Goal: Information Seeking & Learning: Learn about a topic

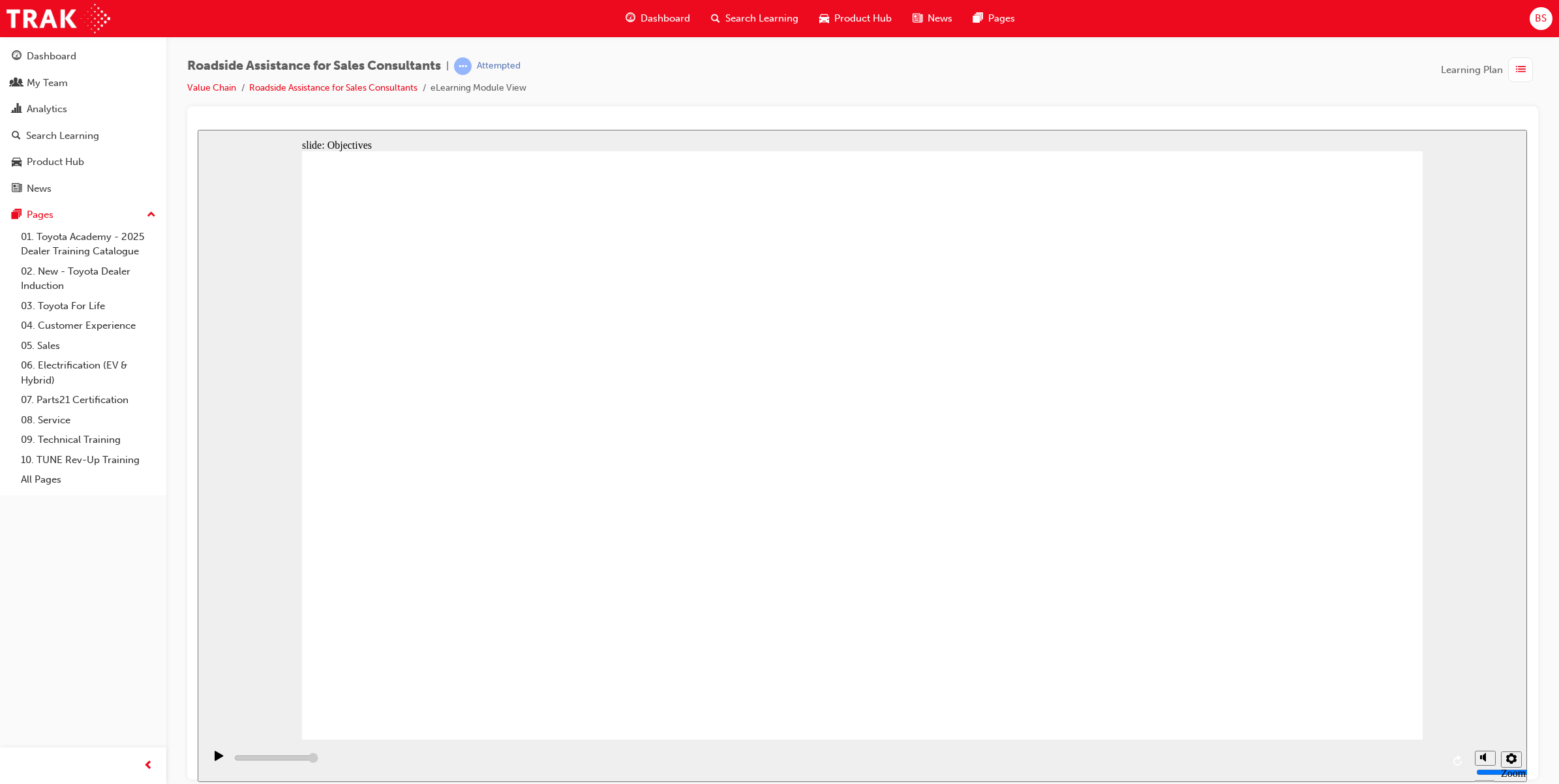
type input "23000"
checkbox input "true"
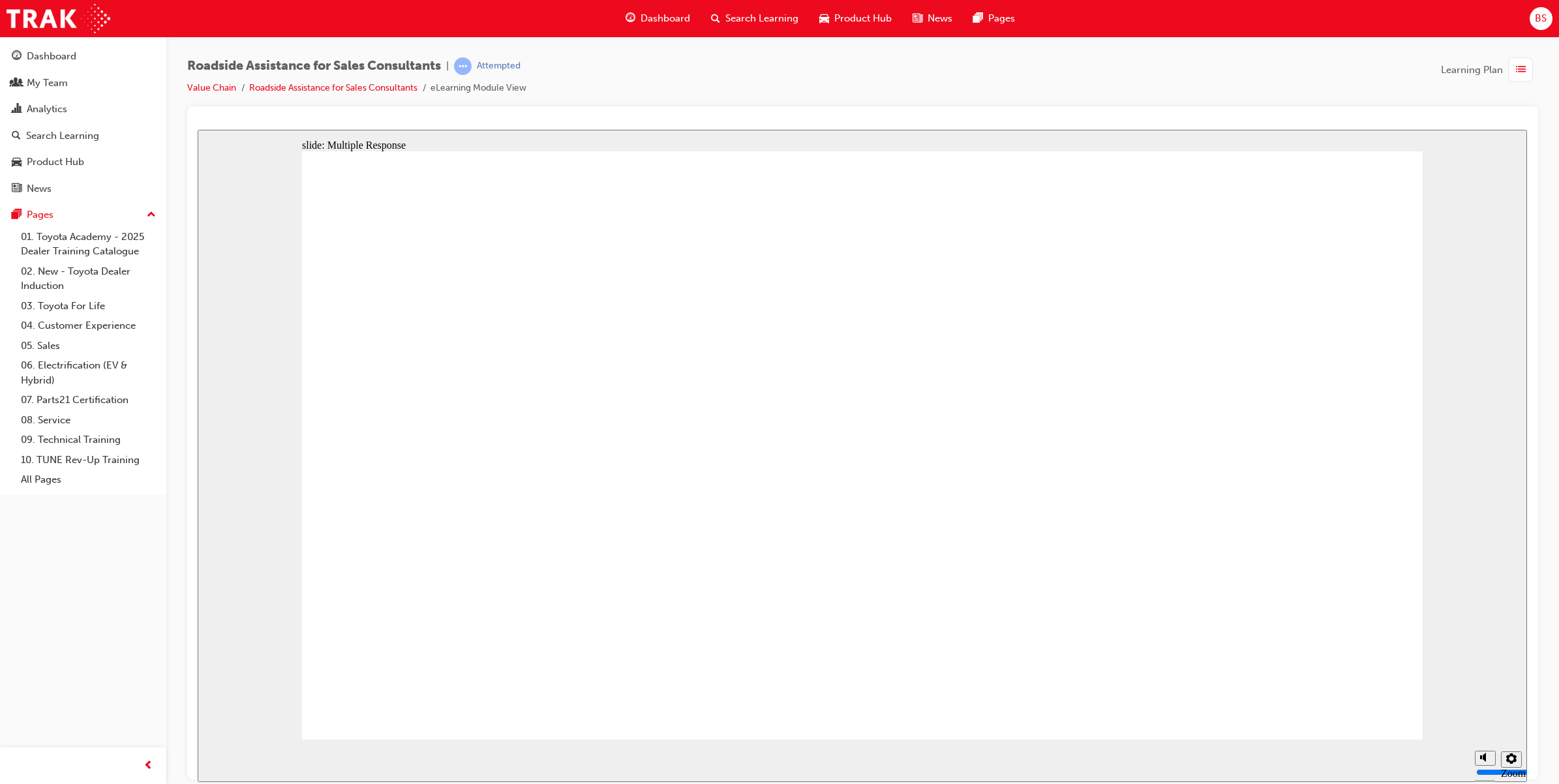
checkbox input "true"
drag, startPoint x: 1279, startPoint y: 642, endPoint x: 997, endPoint y: 577, distance: 289.4
checkbox input "true"
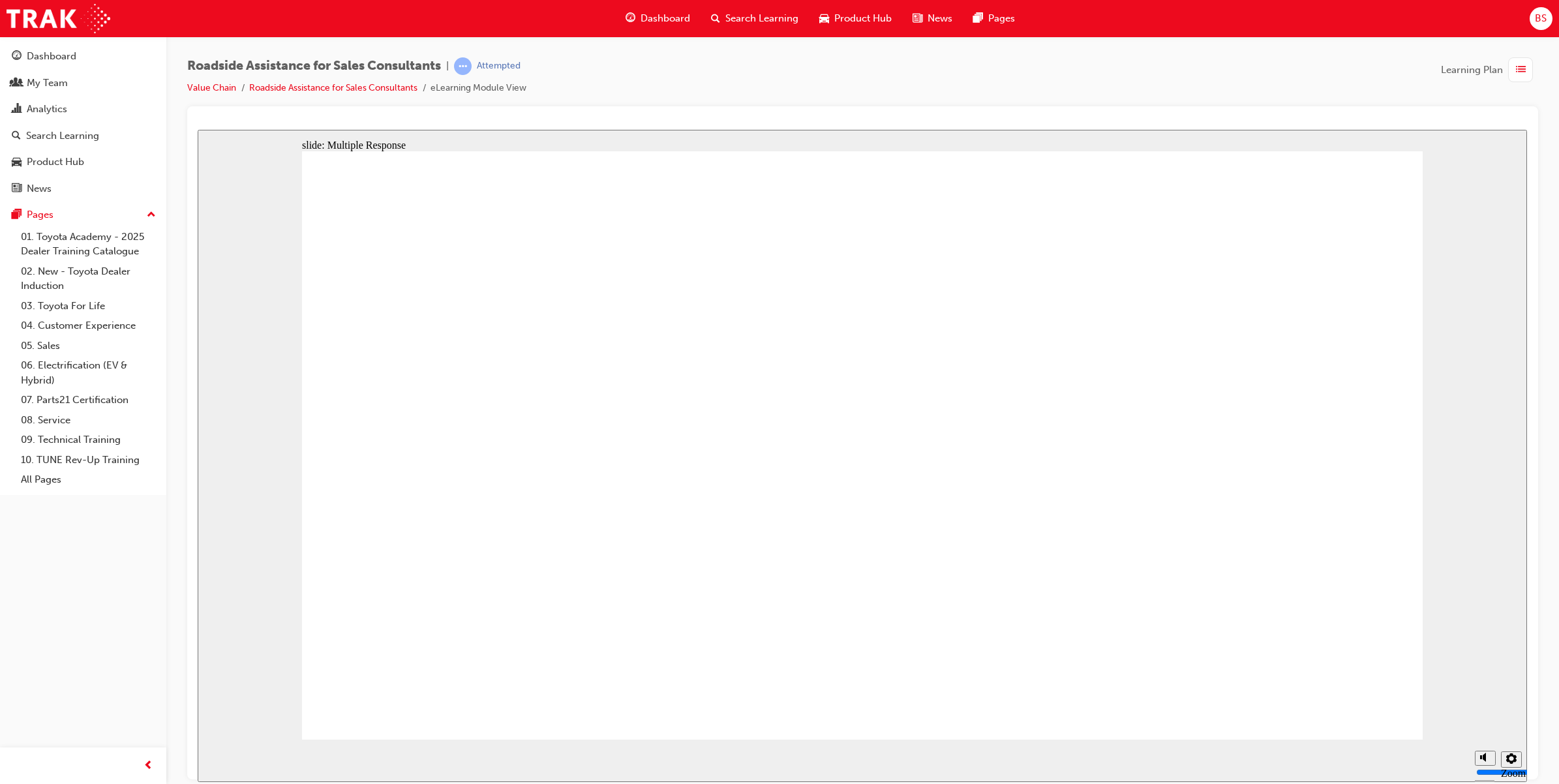
checkbox input "true"
click at [64, 57] on div "Dashboard" at bounding box center [52, 56] width 50 height 15
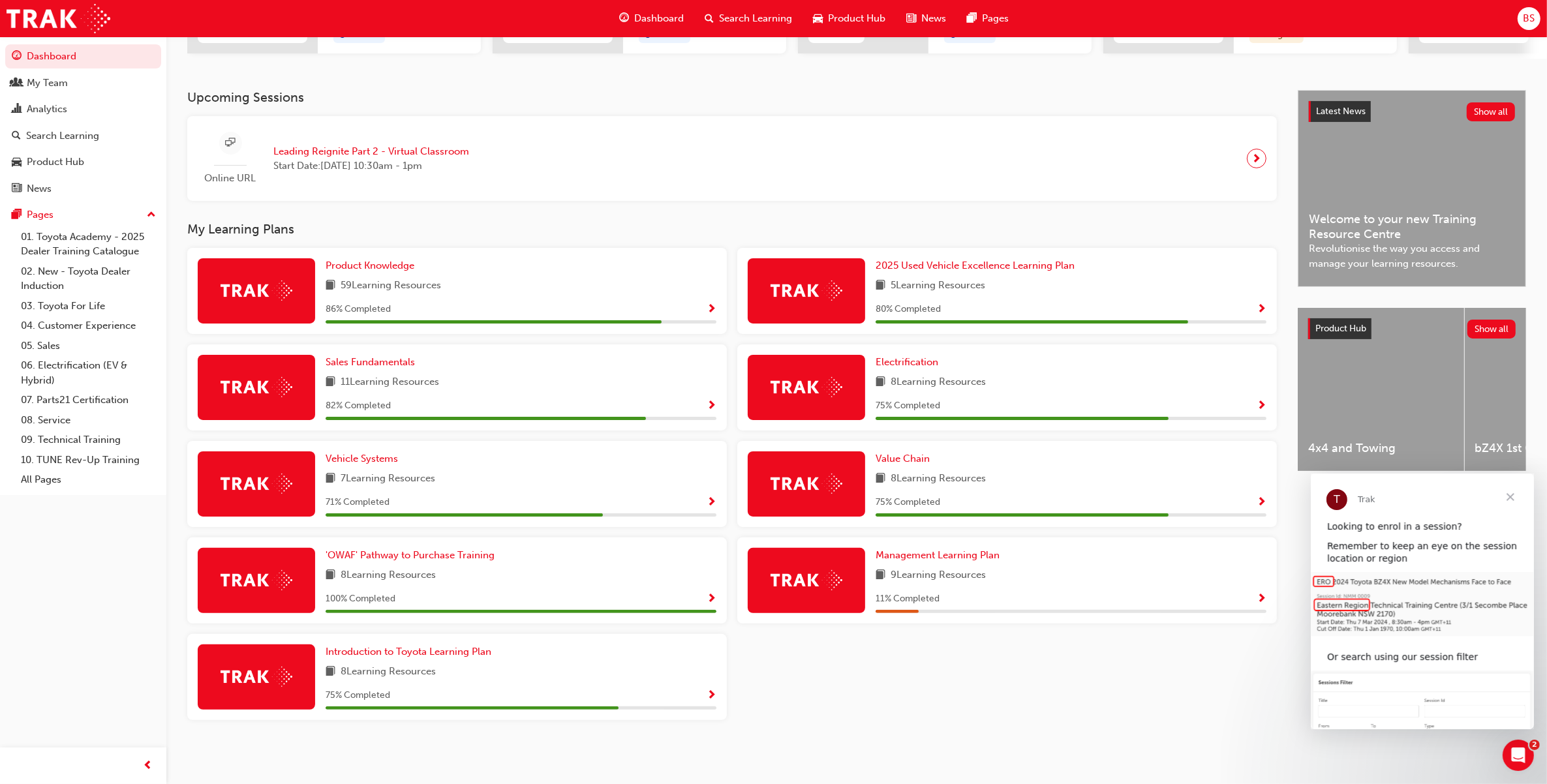
scroll to position [246, 0]
click at [943, 556] on span "Management Learning Plan" at bounding box center [937, 554] width 124 height 11
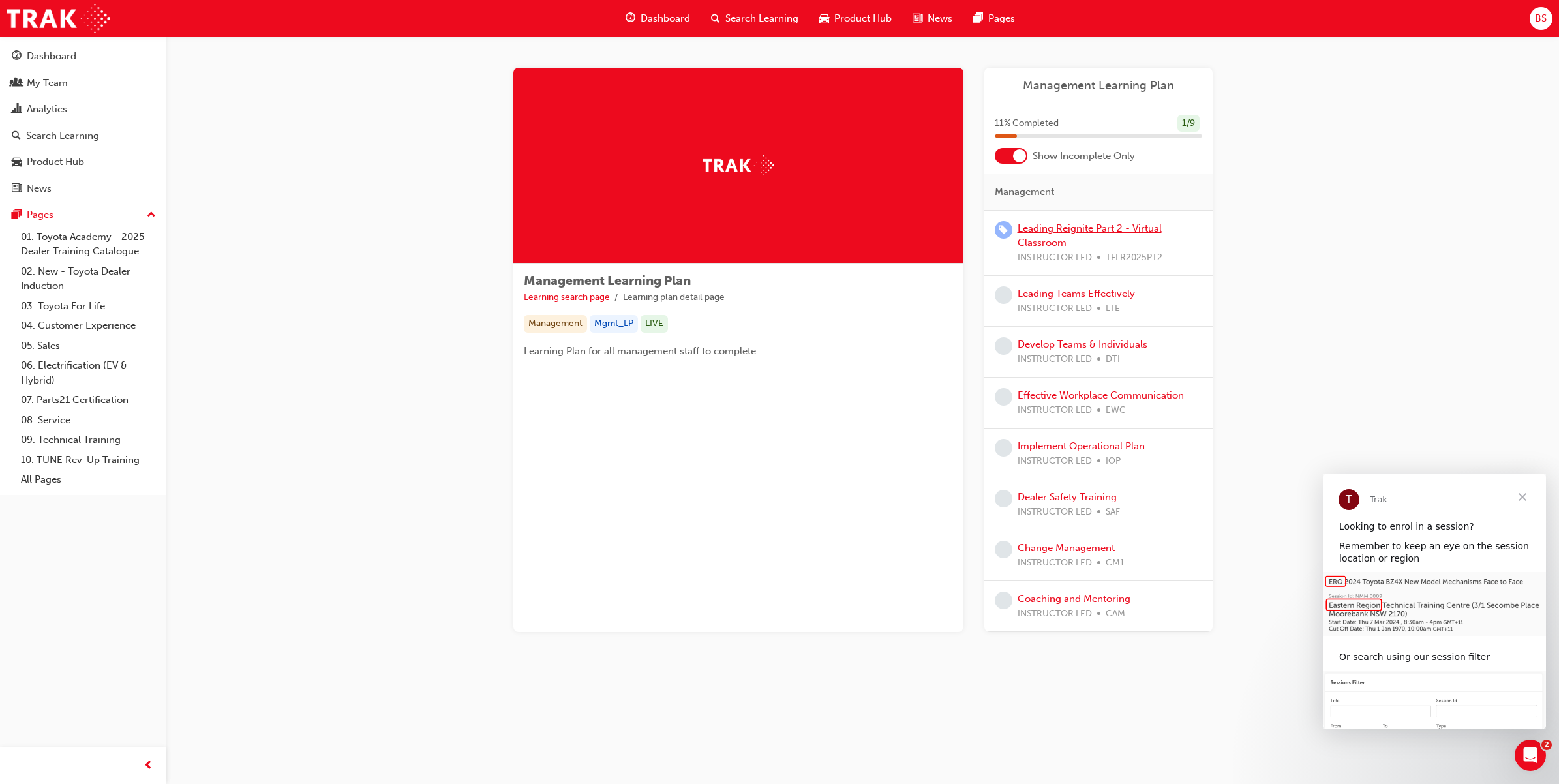
click at [1064, 232] on link "Leading Reignite Part 2 - Virtual Classroom" at bounding box center [1089, 235] width 144 height 27
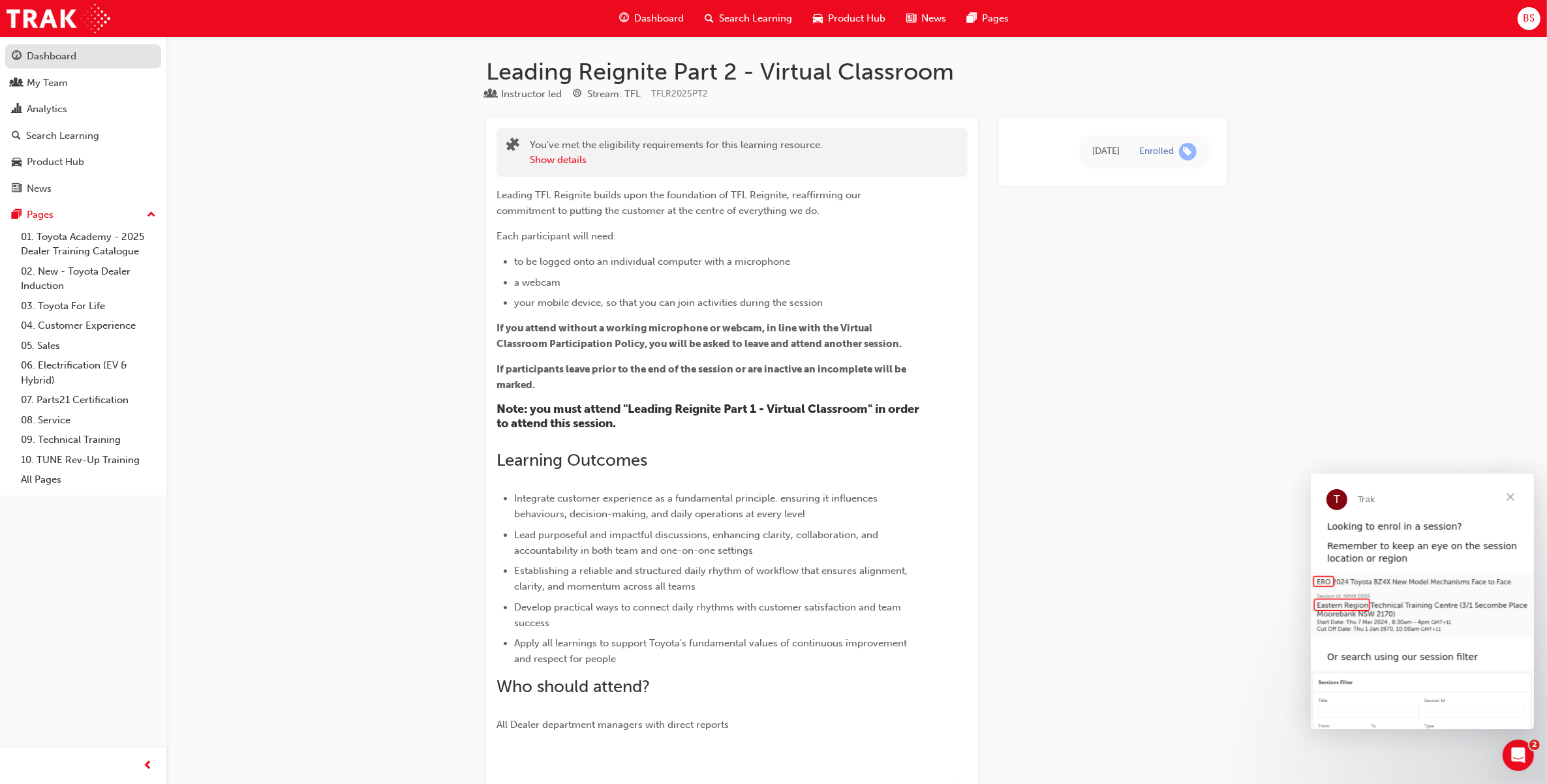
click at [58, 55] on div "Dashboard" at bounding box center [52, 56] width 50 height 15
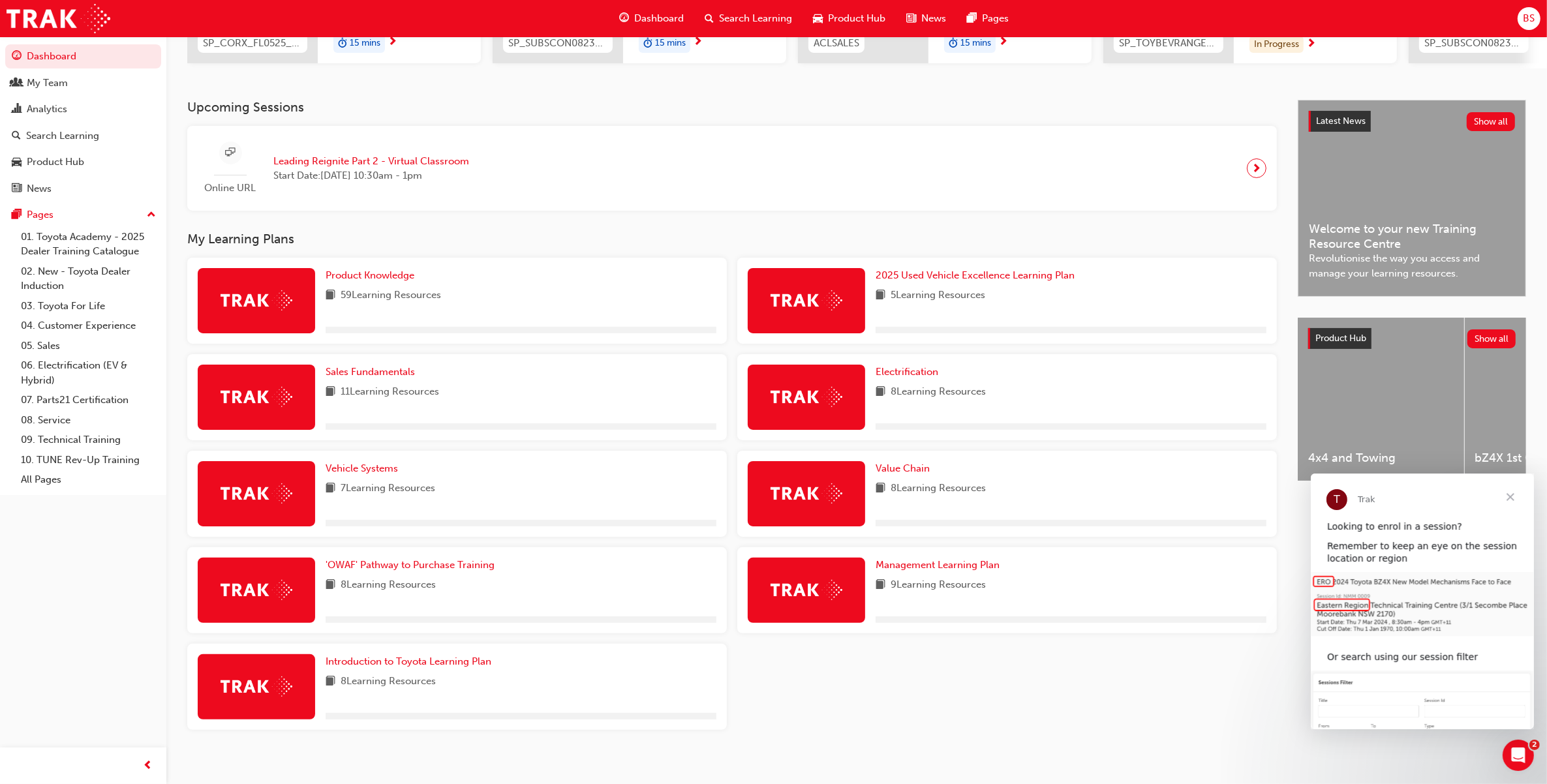
scroll to position [246, 0]
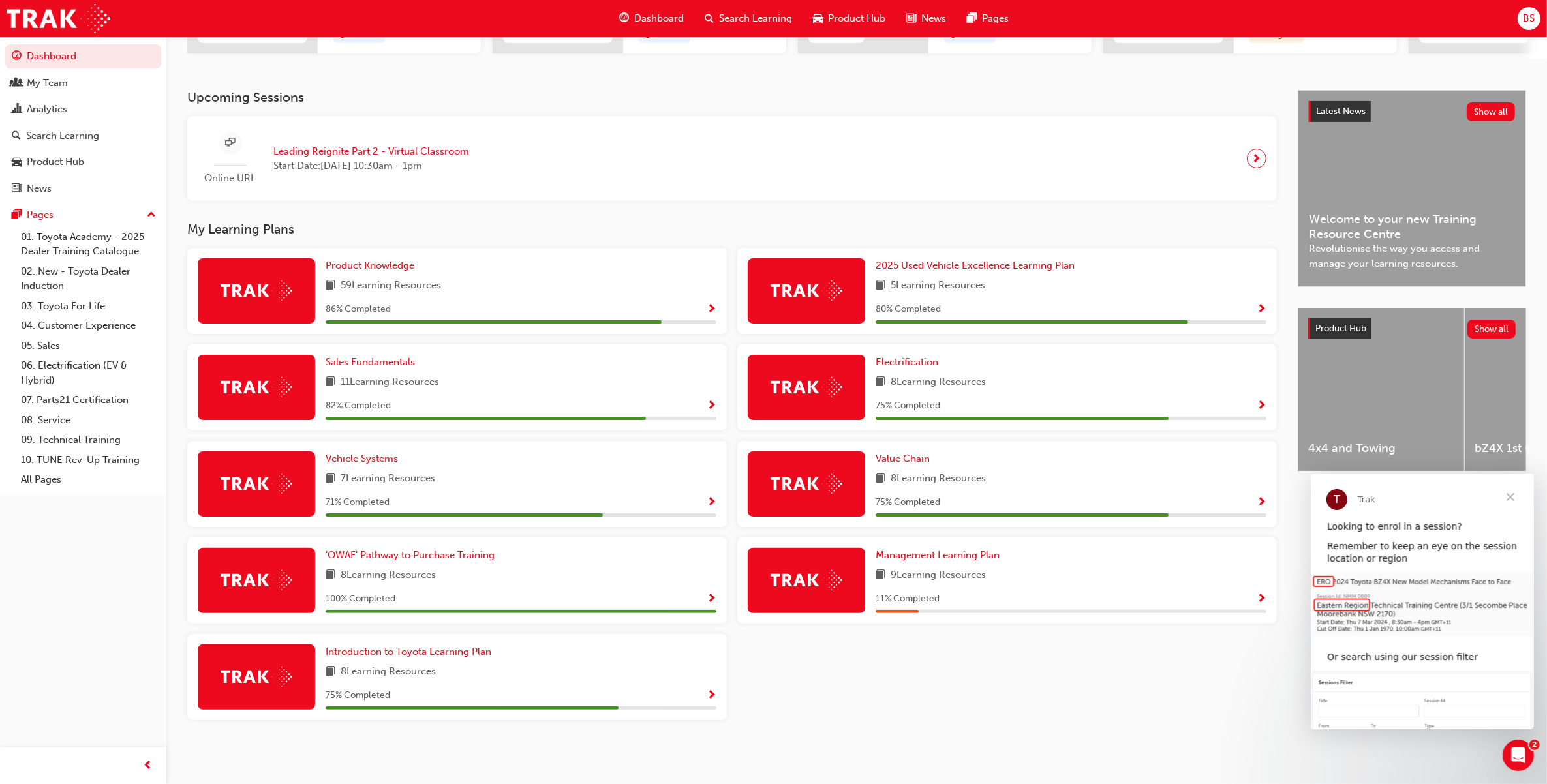
click at [829, 572] on img at bounding box center [806, 579] width 72 height 20
click at [902, 554] on span "Management Learning Plan" at bounding box center [937, 554] width 124 height 11
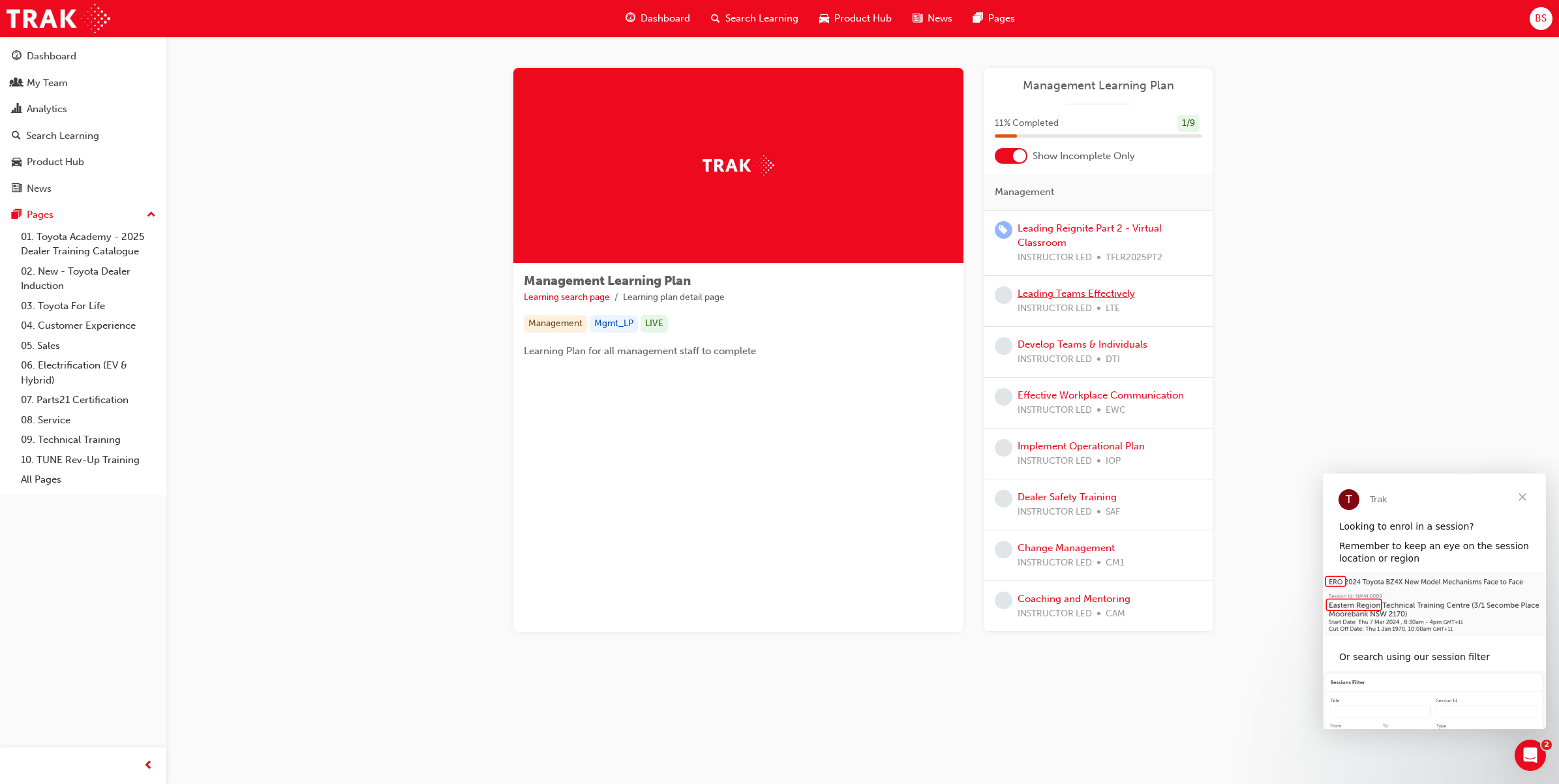
click at [1063, 298] on link "Leading Teams Effectively" at bounding box center [1076, 293] width 117 height 11
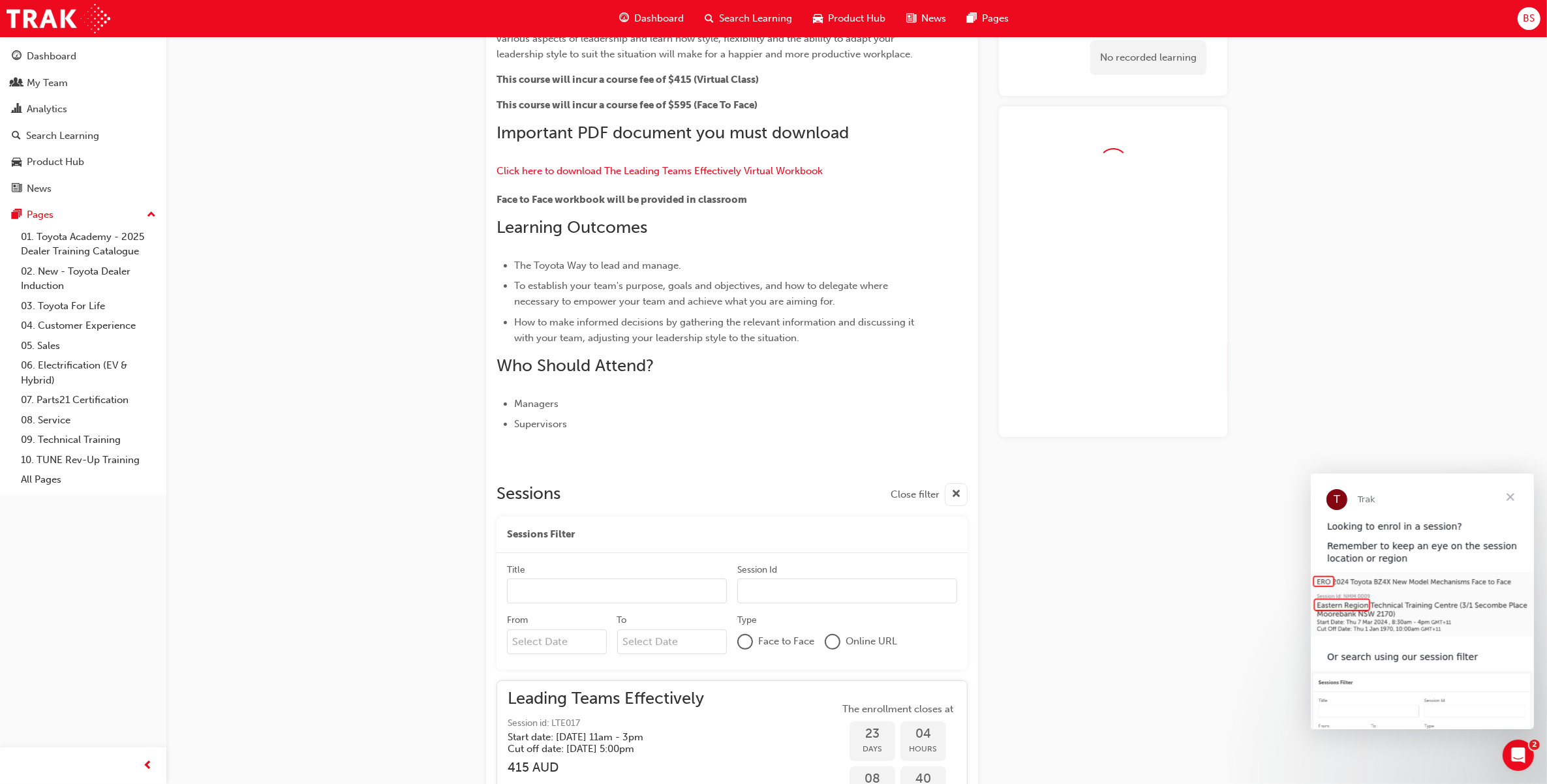
scroll to position [180, 0]
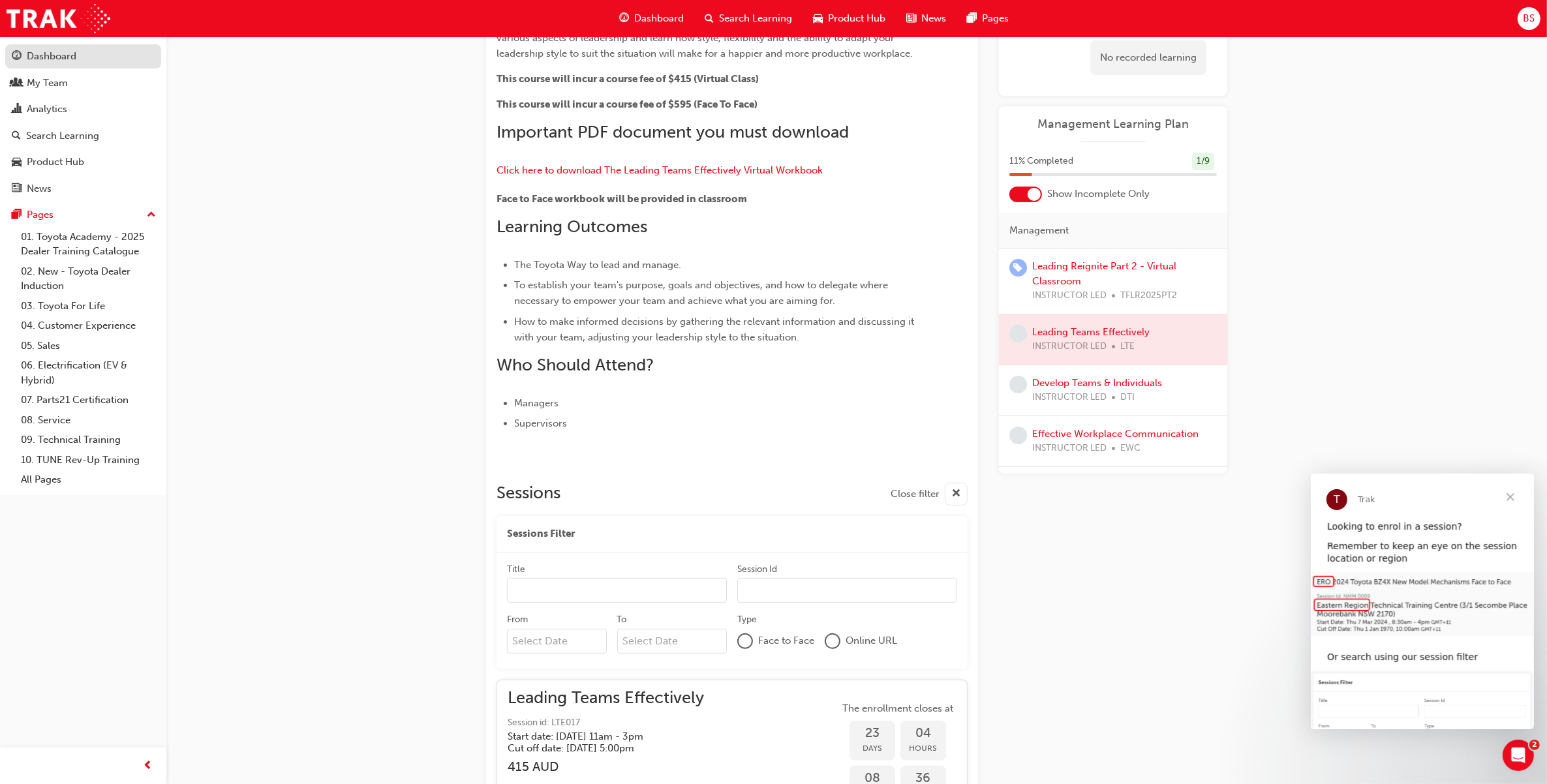
click at [57, 49] on div "Dashboard" at bounding box center [52, 56] width 50 height 15
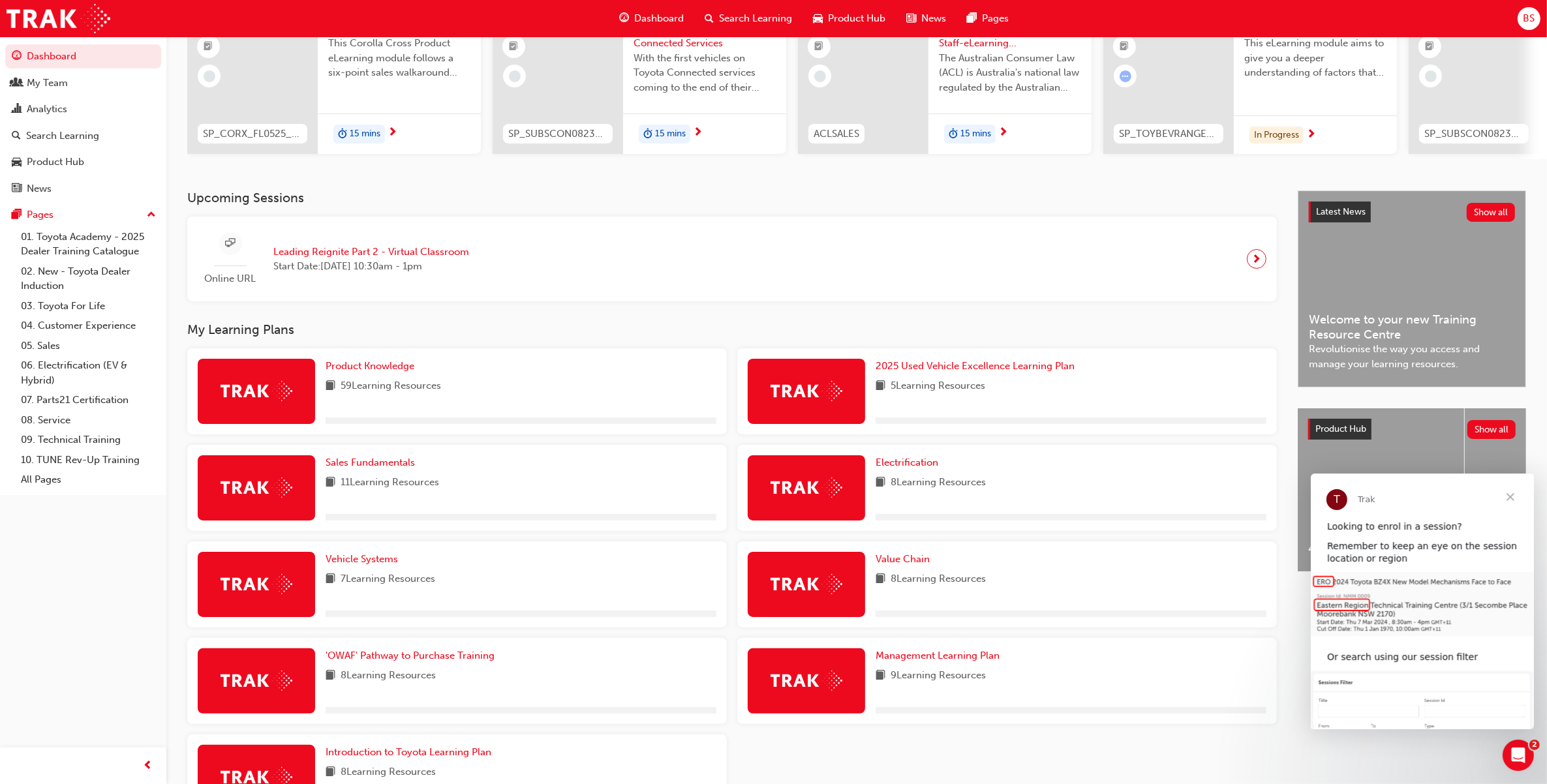
scroll to position [246, 0]
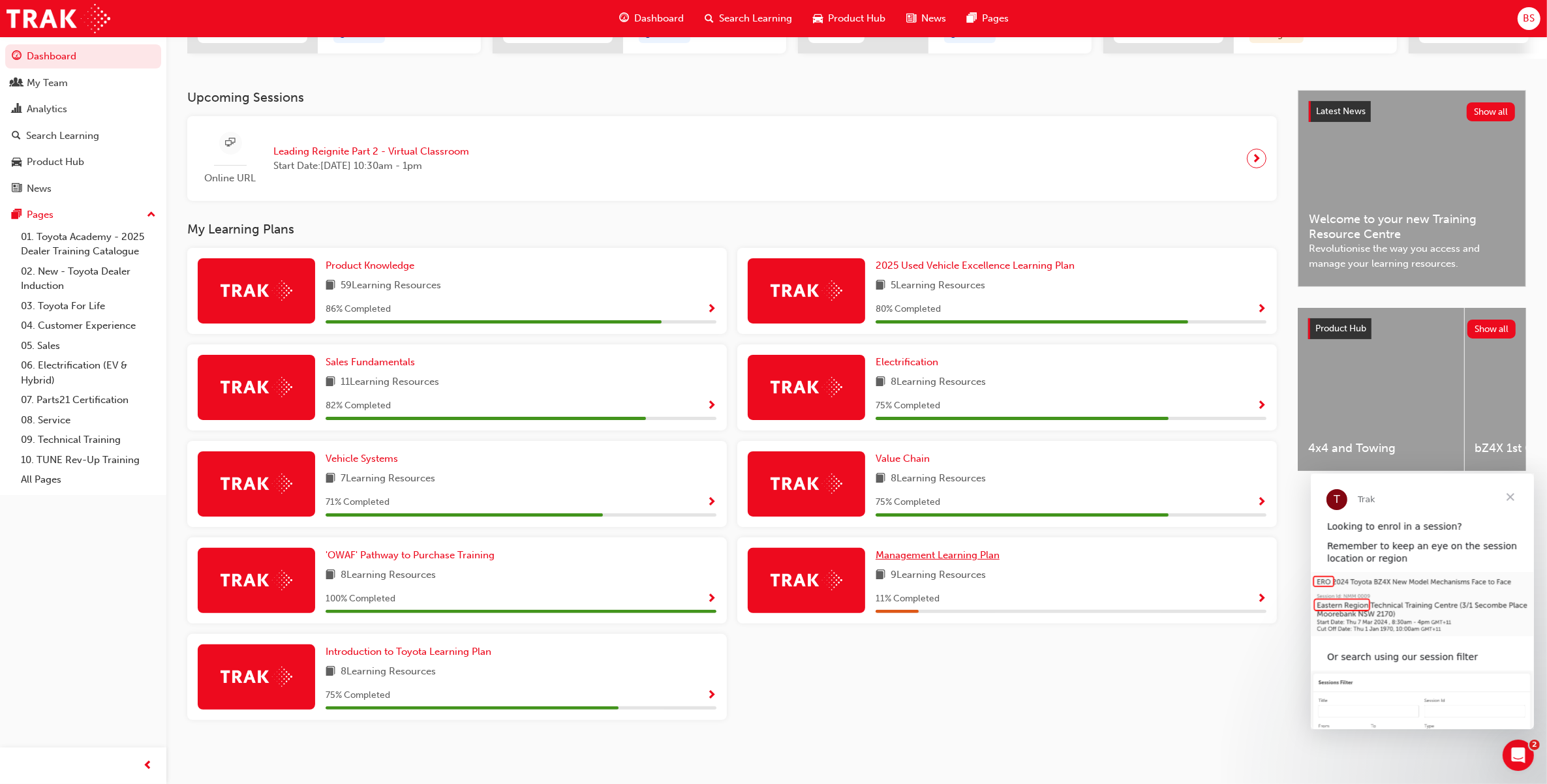
click at [947, 558] on span "Management Learning Plan" at bounding box center [937, 554] width 124 height 11
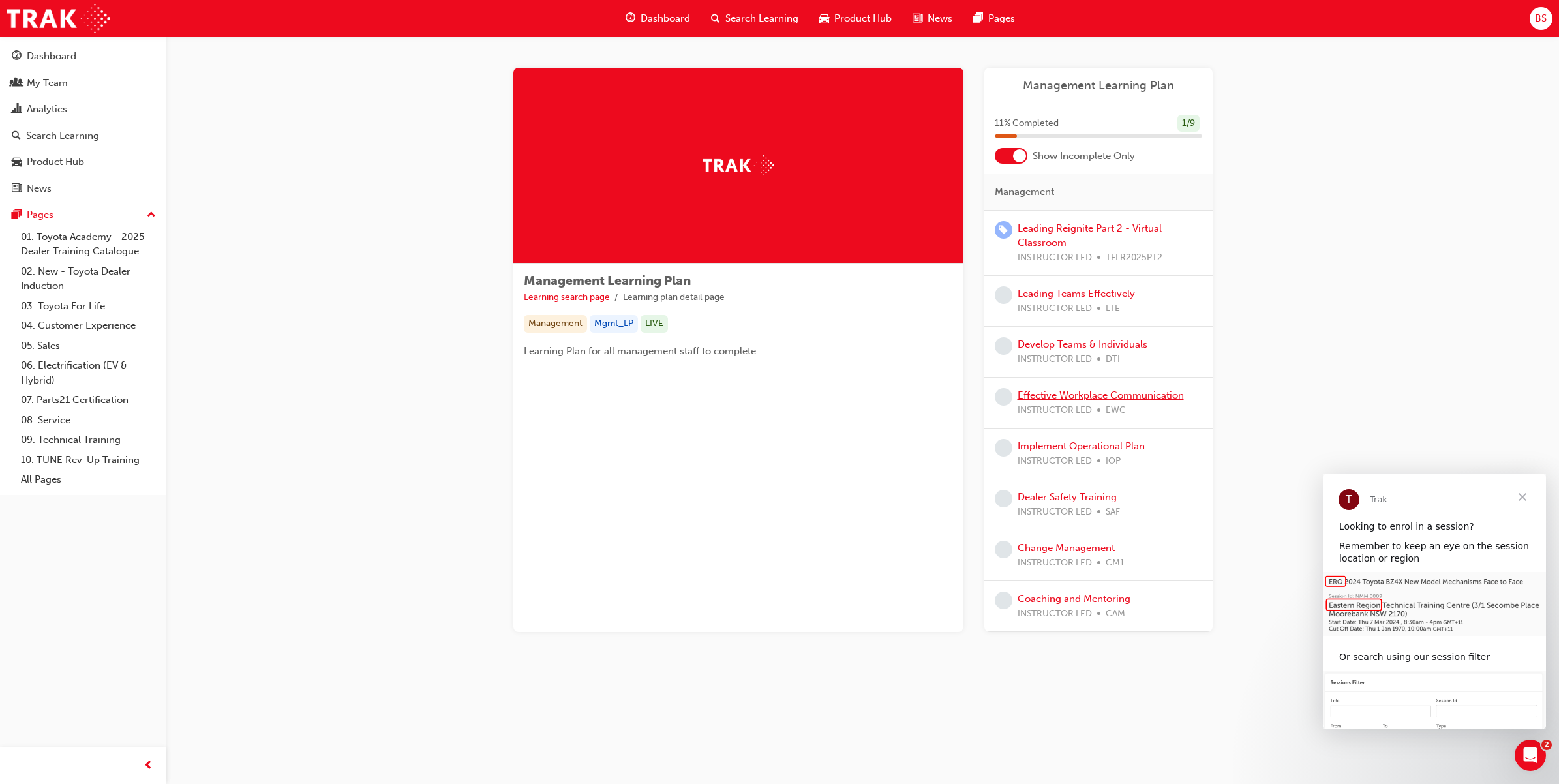
click at [1071, 399] on link "Effective Workplace Communication" at bounding box center [1101, 394] width 166 height 11
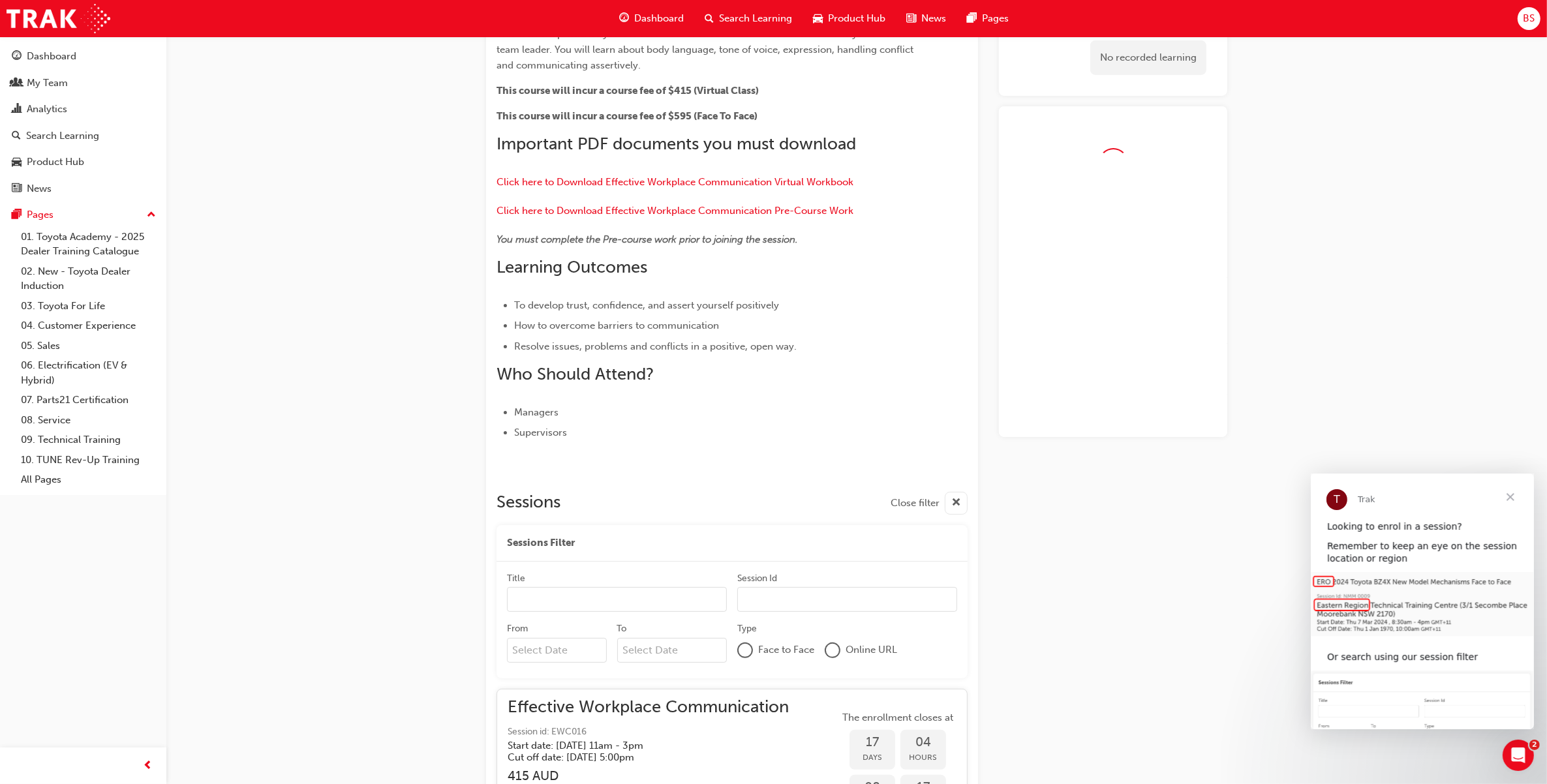
scroll to position [219, 0]
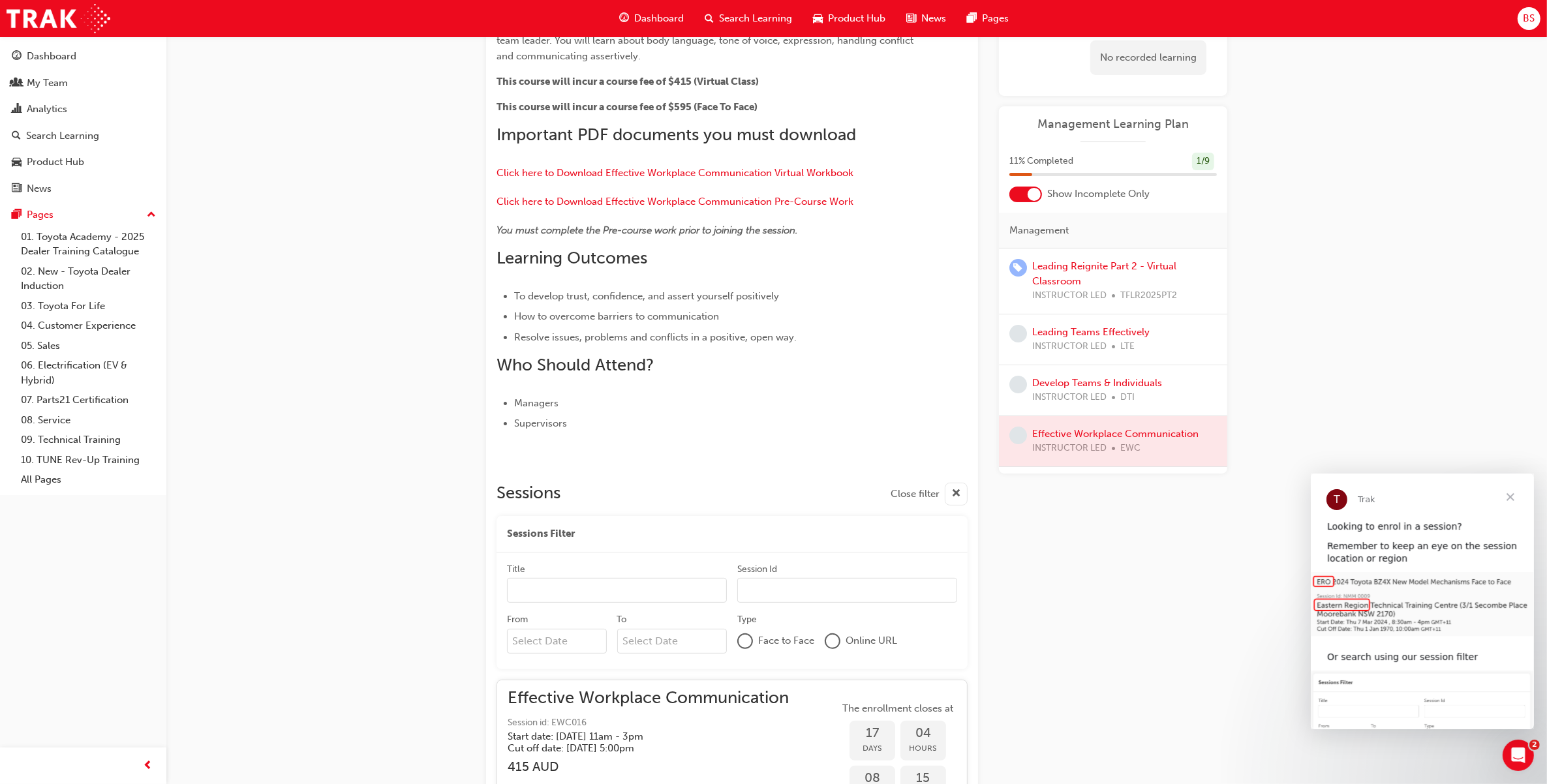
click at [1334, 288] on div "Effective Workplace Communication Instructor led Stream: Retail 1 day 415 EWC O…" at bounding box center [773, 470] width 1547 height 1378
click at [63, 50] on div "Dashboard" at bounding box center [52, 56] width 50 height 15
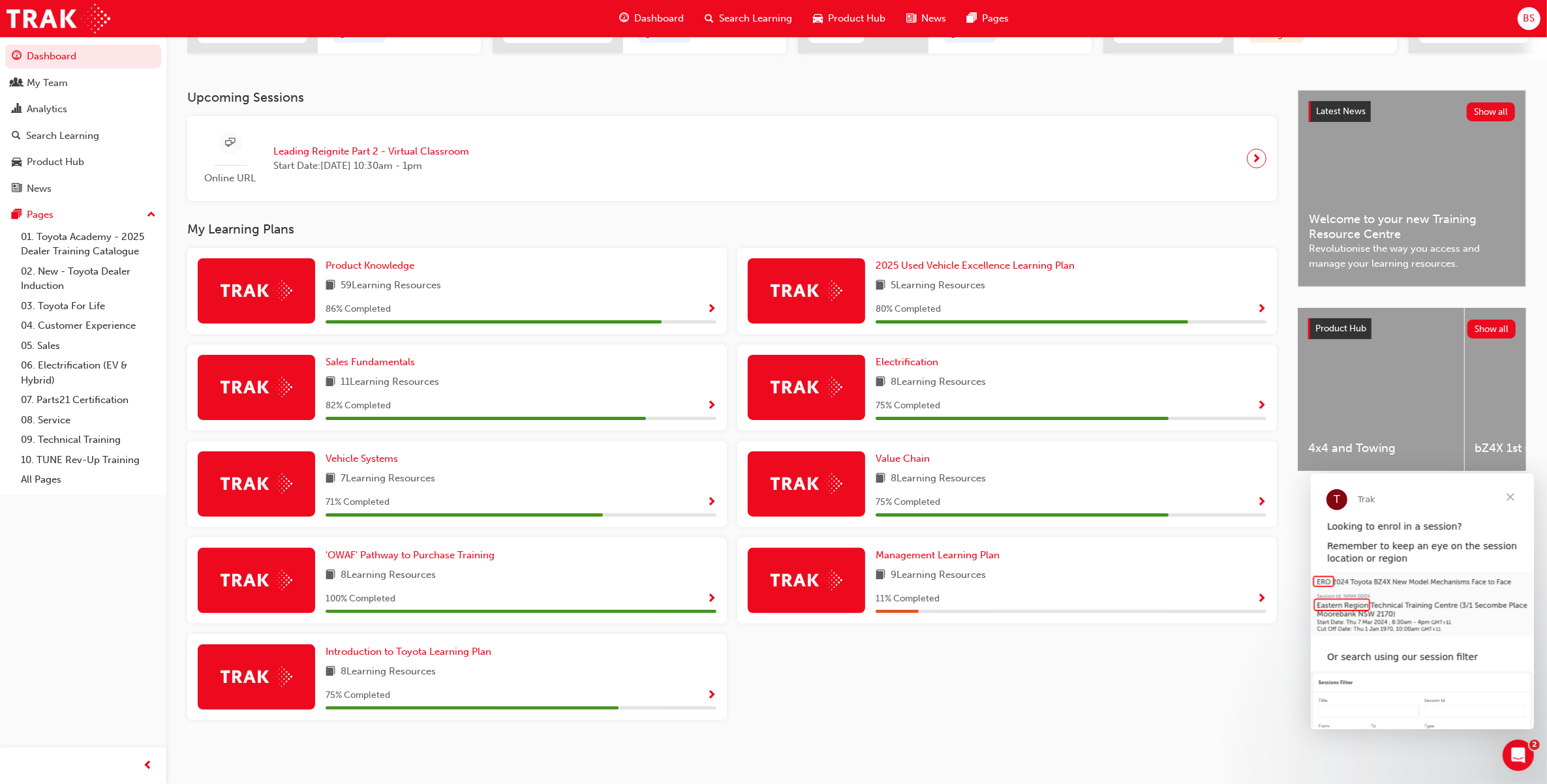
scroll to position [246, 0]
click at [918, 550] on span "Management Learning Plan" at bounding box center [937, 554] width 124 height 11
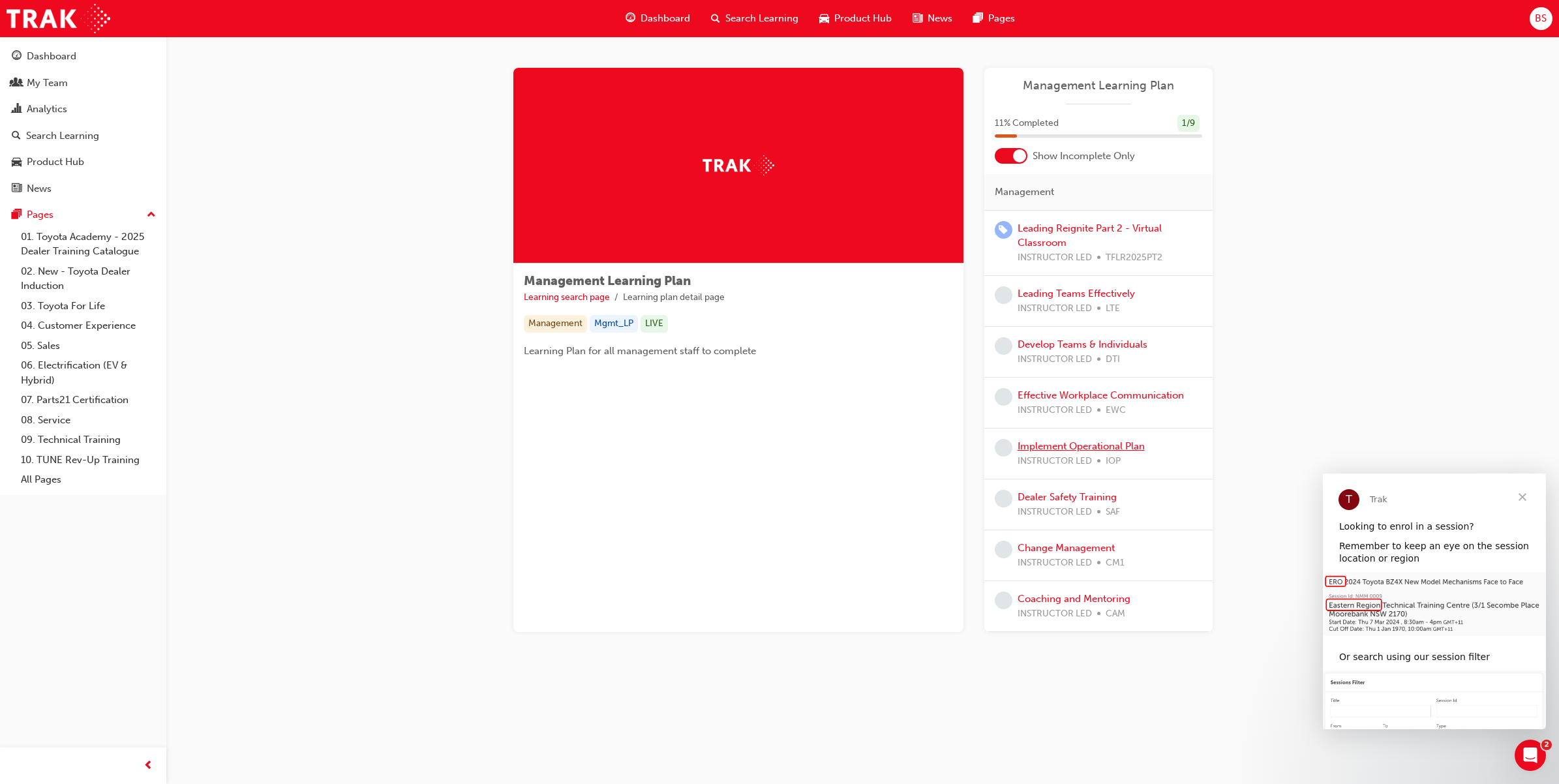
click at [1057, 451] on link "Implement Operational Plan" at bounding box center [1082, 446] width 128 height 11
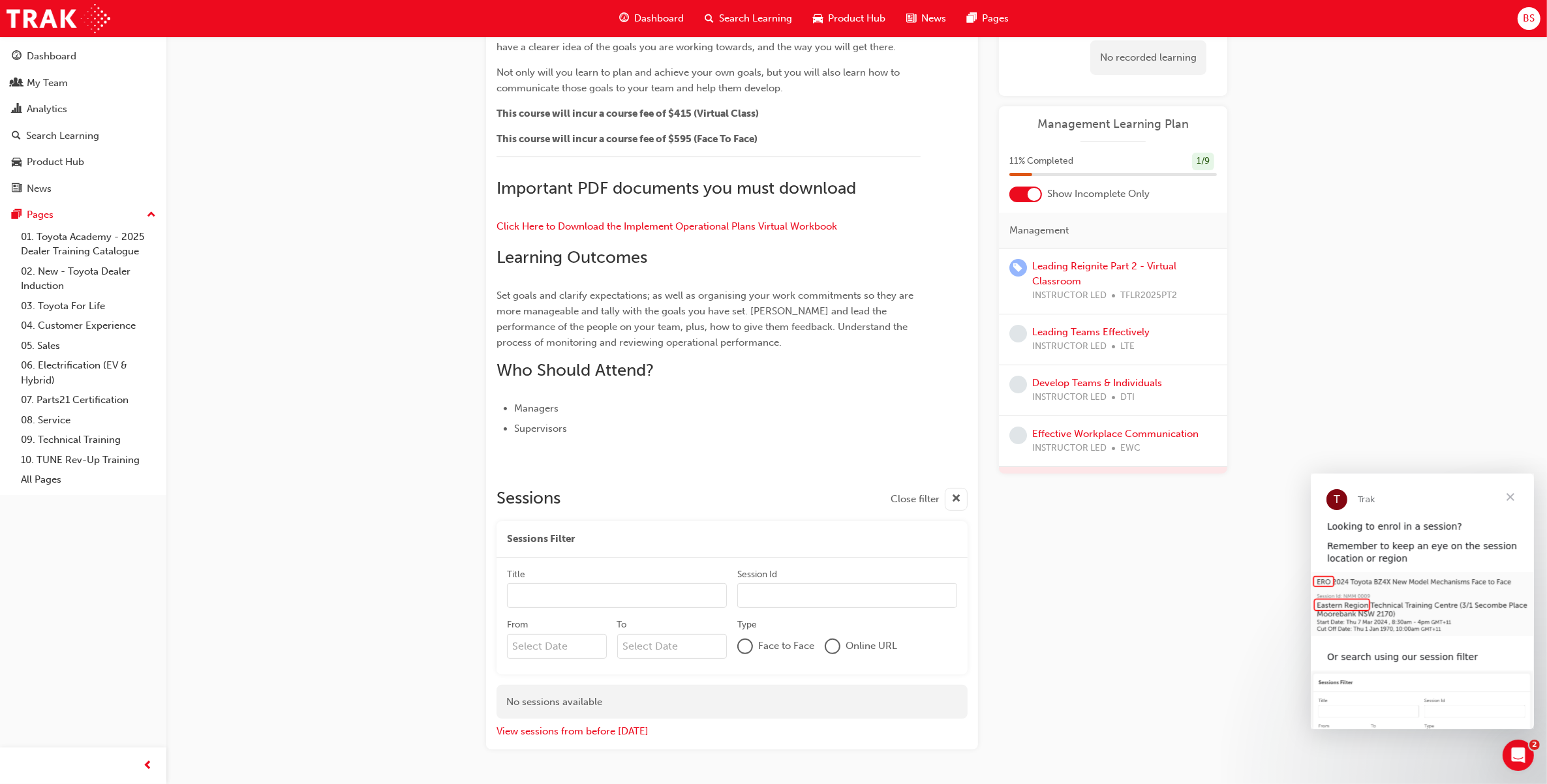
scroll to position [176, 0]
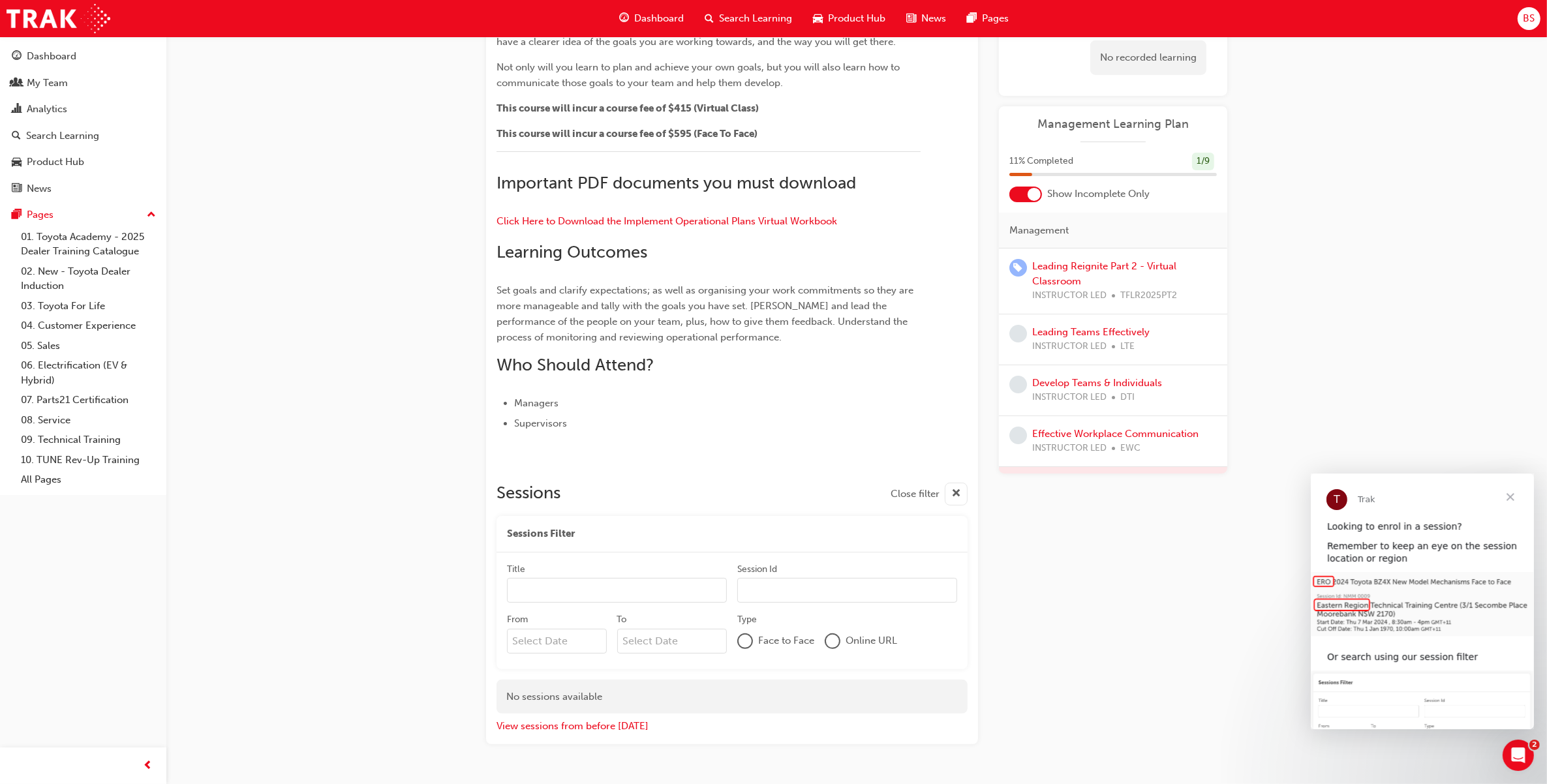
click at [1315, 194] on div "Implement Operational Plan Instructor led Stream: Professional 4 hrs 415 IOP Ov…" at bounding box center [773, 322] width 1547 height 995
click at [72, 58] on div "Dashboard" at bounding box center [52, 56] width 50 height 15
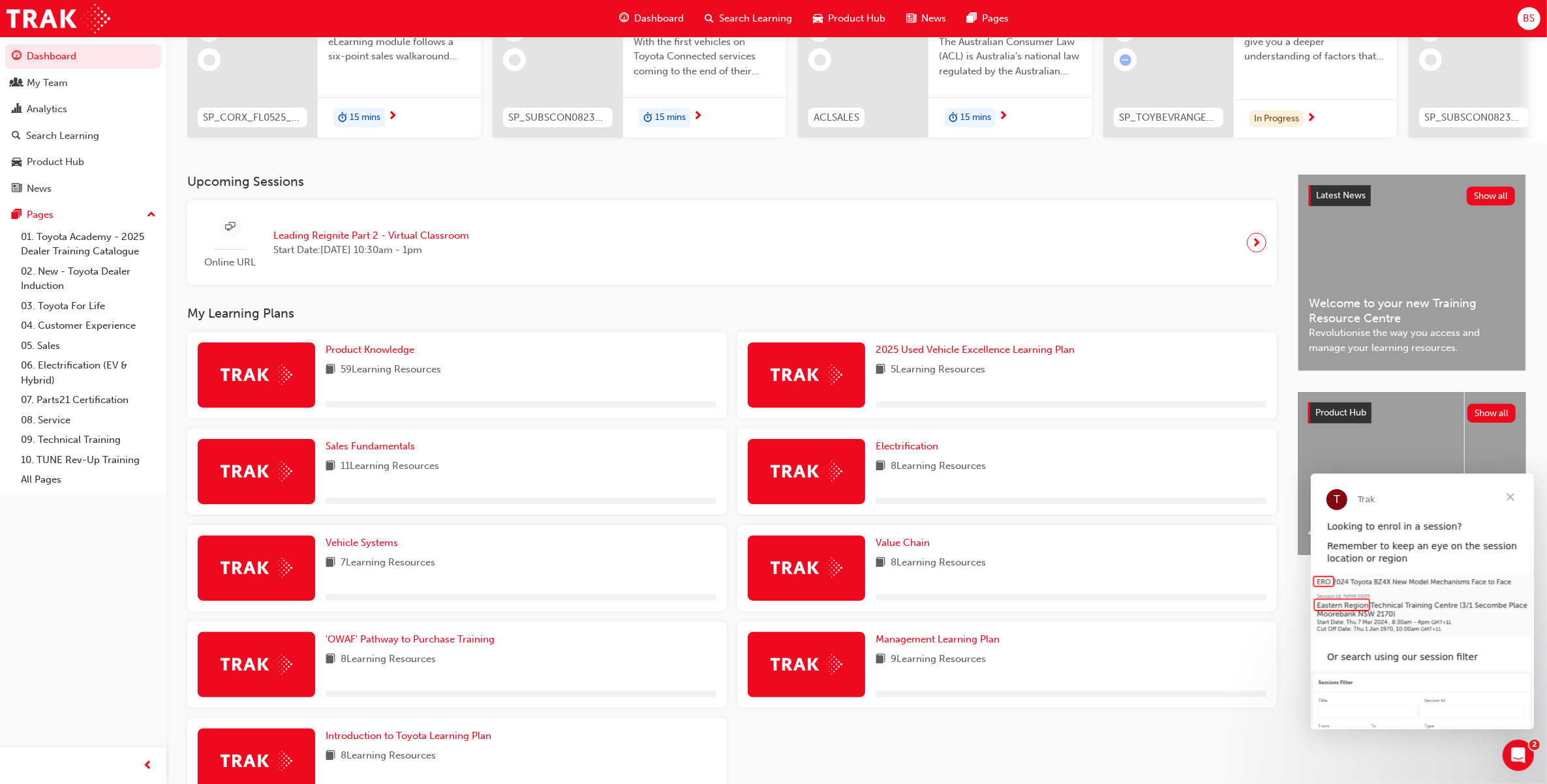
scroll to position [246, 0]
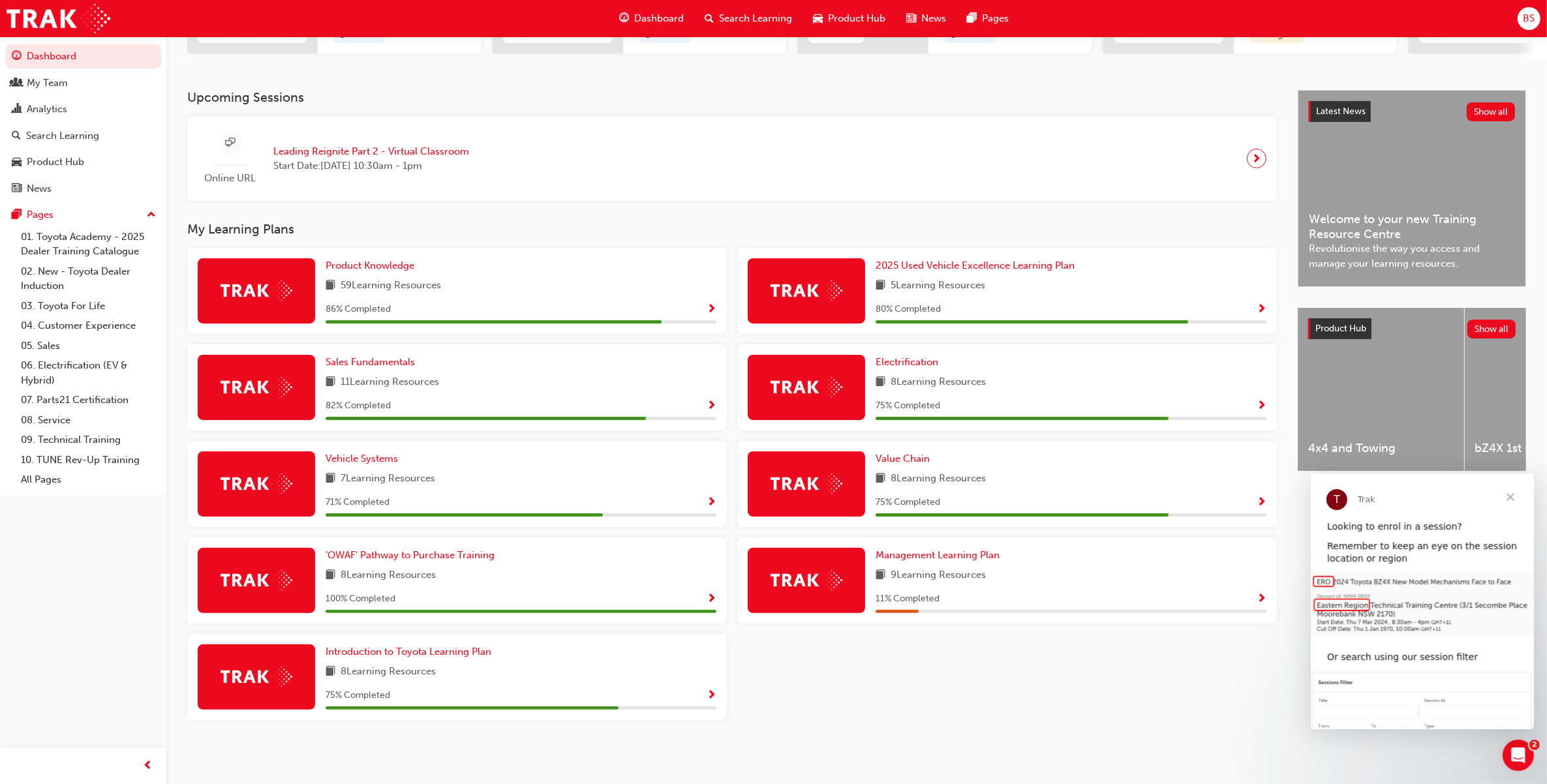
click at [1260, 603] on span "Show Progress" at bounding box center [1261, 599] width 10 height 11
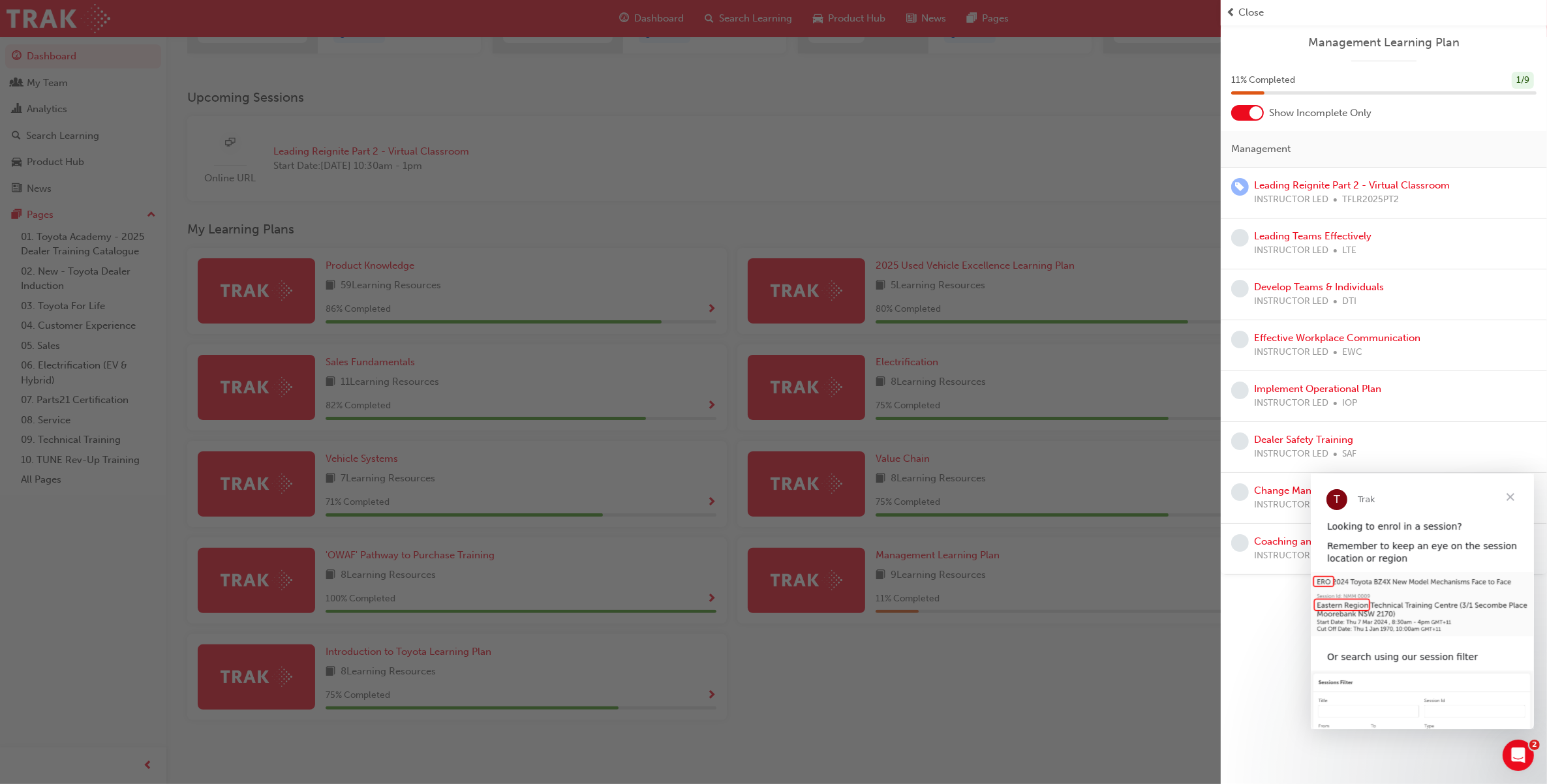
click at [1089, 83] on div "button" at bounding box center [610, 392] width 1221 height 784
